Goal: Navigation & Orientation: Find specific page/section

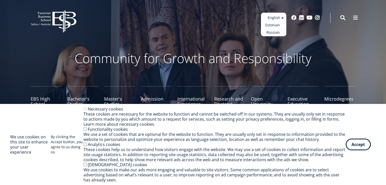
click at [272, 26] on link "Estonian" at bounding box center [273, 25] width 25 height 7
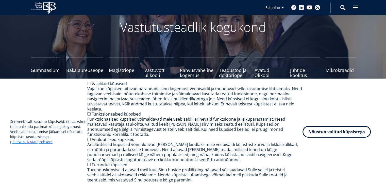
scroll to position [25, 0]
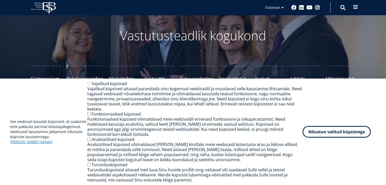
click at [358, 7] on button at bounding box center [355, 7] width 10 height 10
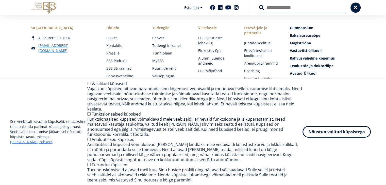
click at [160, 53] on link "Tunniplaan" at bounding box center [171, 53] width 36 height 5
click at [124, 88] on link "Vabad ametikohad" at bounding box center [125, 88] width 36 height 5
